Goal: Task Accomplishment & Management: Use online tool/utility

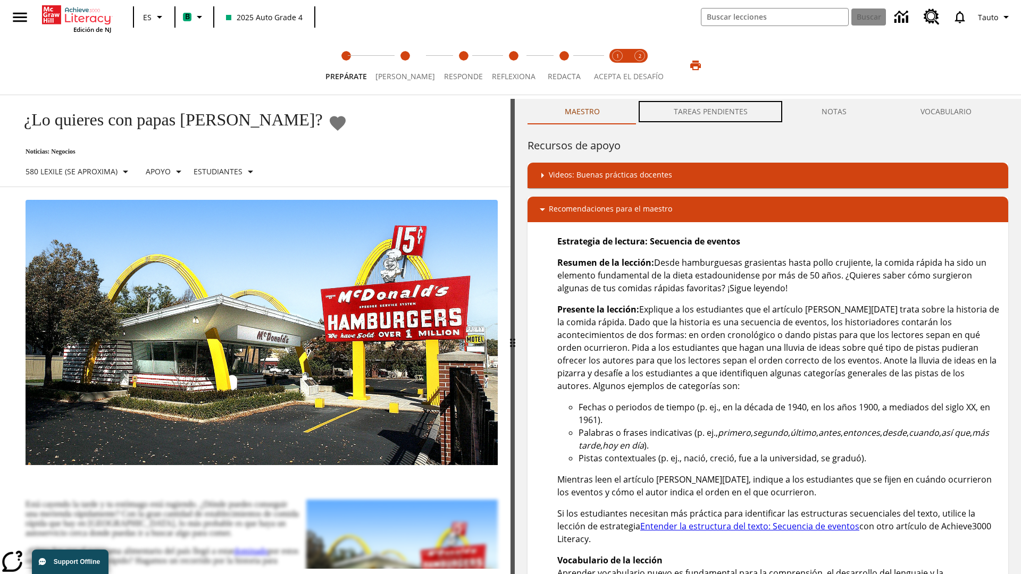
click at [711, 112] on button "TAREAS PENDIENTES" at bounding box center [710, 112] width 148 height 26
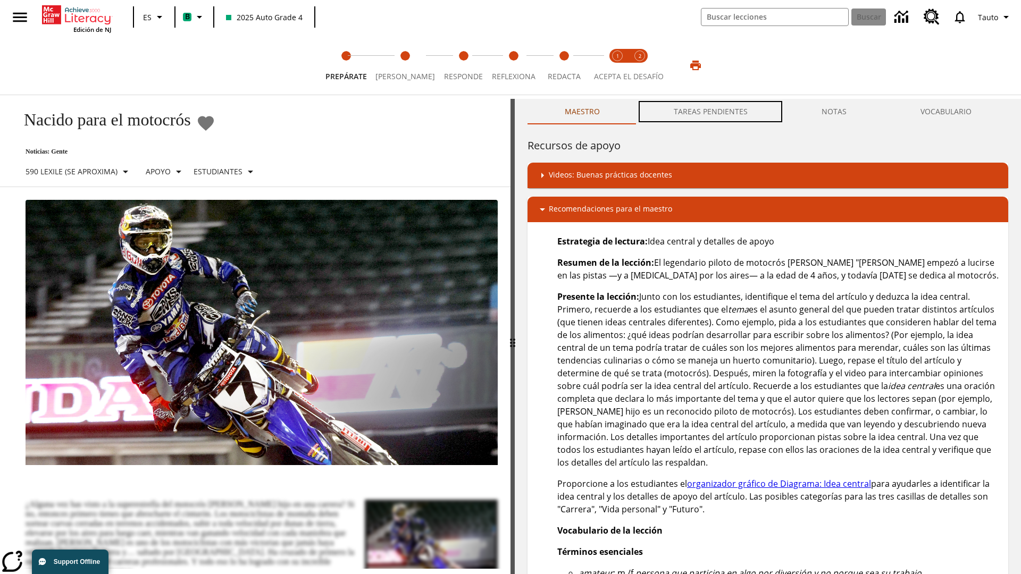
click at [711, 112] on button "TAREAS PENDIENTES" at bounding box center [710, 112] width 148 height 26
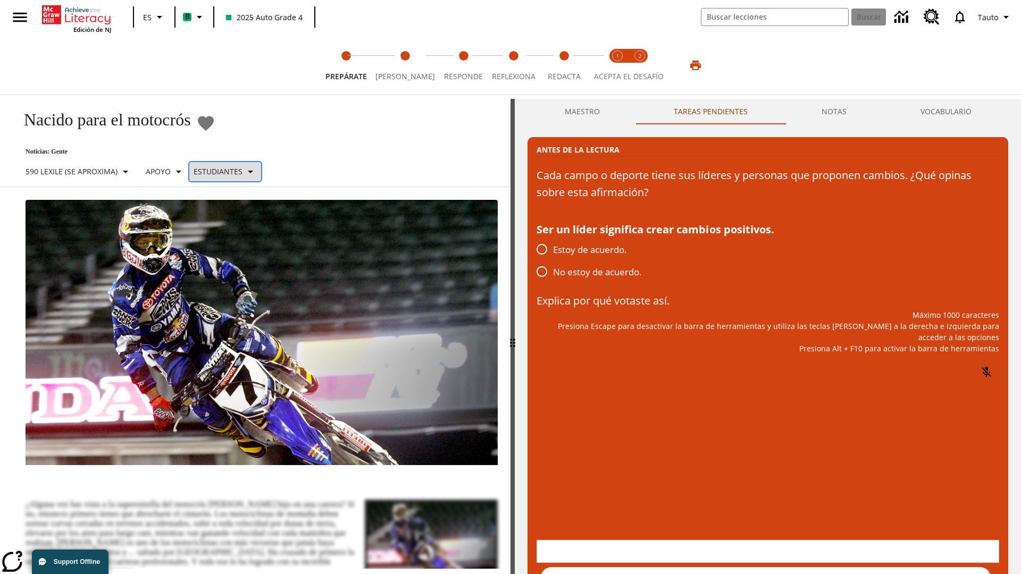
click at [231, 171] on p "Estudiantes" at bounding box center [218, 171] width 49 height 11
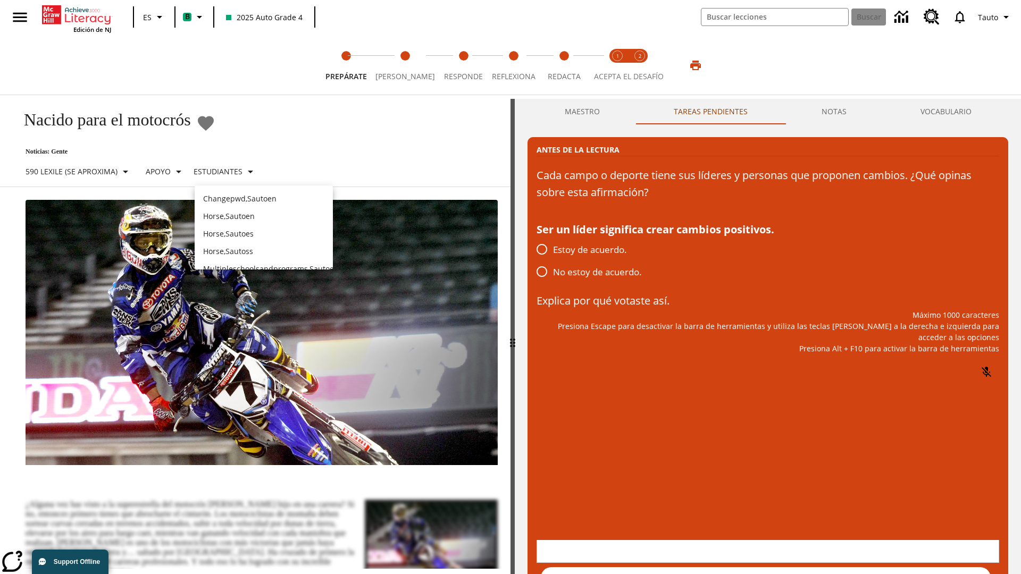
click at [264, 233] on p "Horse , Sautoes" at bounding box center [263, 233] width 121 height 11
